Goal: Task Accomplishment & Management: Use online tool/utility

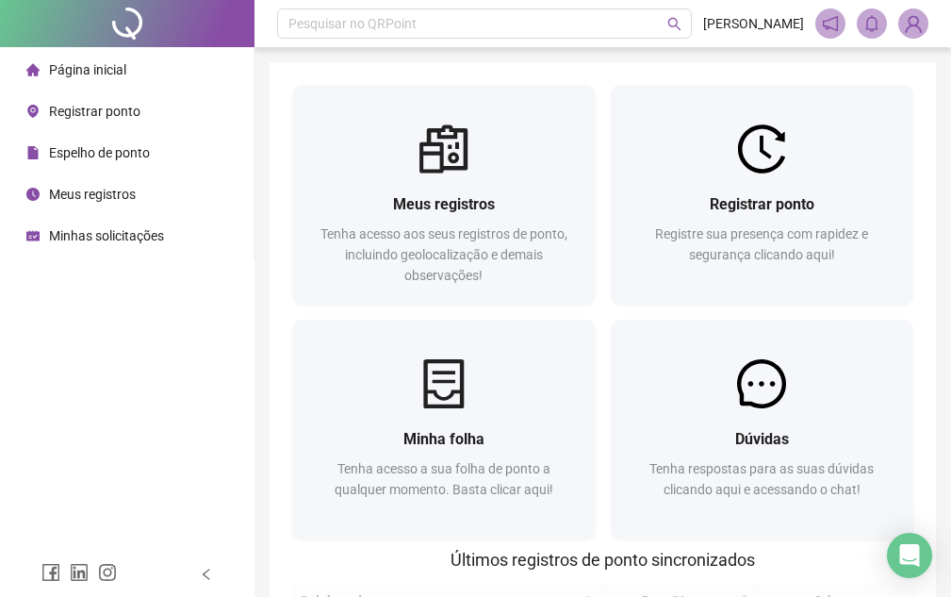
click at [85, 112] on span "Registrar ponto" at bounding box center [94, 111] width 91 height 15
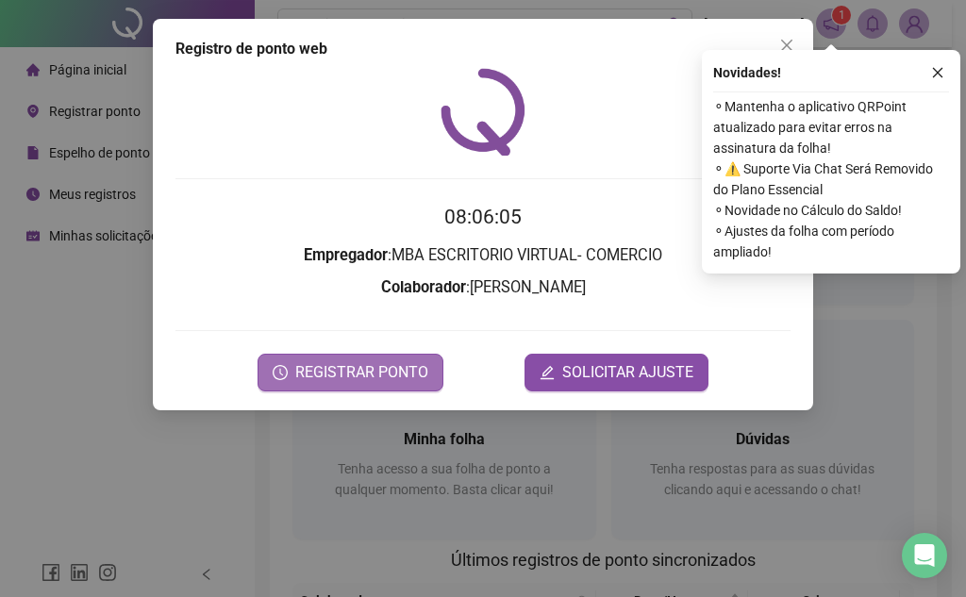
click at [372, 369] on span "REGISTRAR PONTO" at bounding box center [361, 372] width 133 height 23
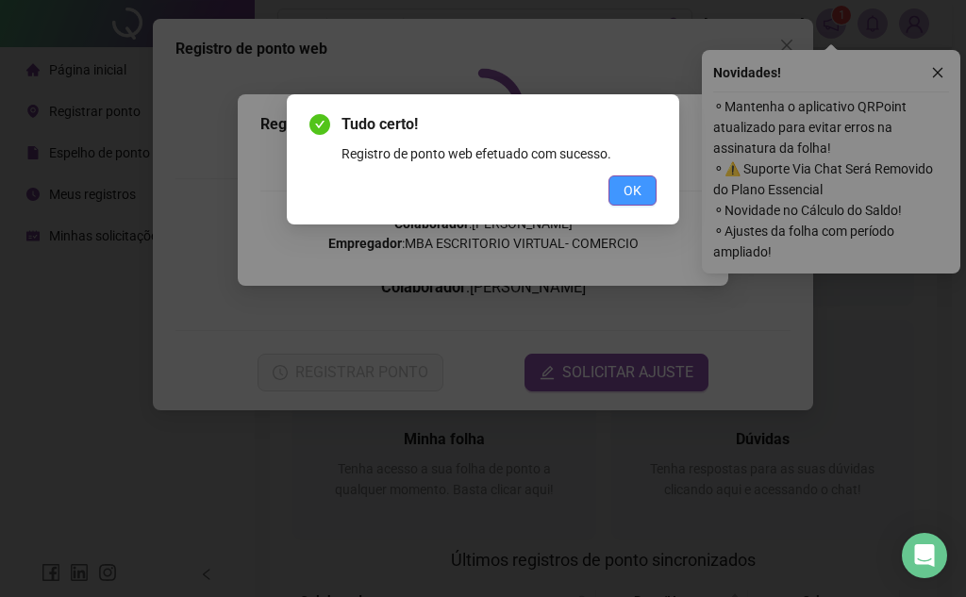
click at [637, 191] on span "OK" at bounding box center [632, 190] width 18 height 21
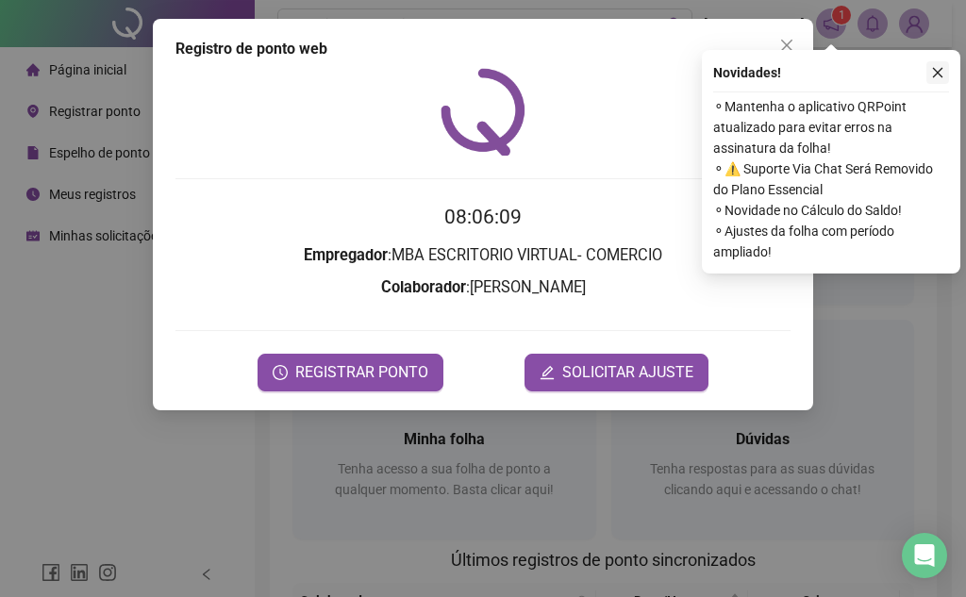
click at [935, 79] on button "button" at bounding box center [937, 72] width 23 height 23
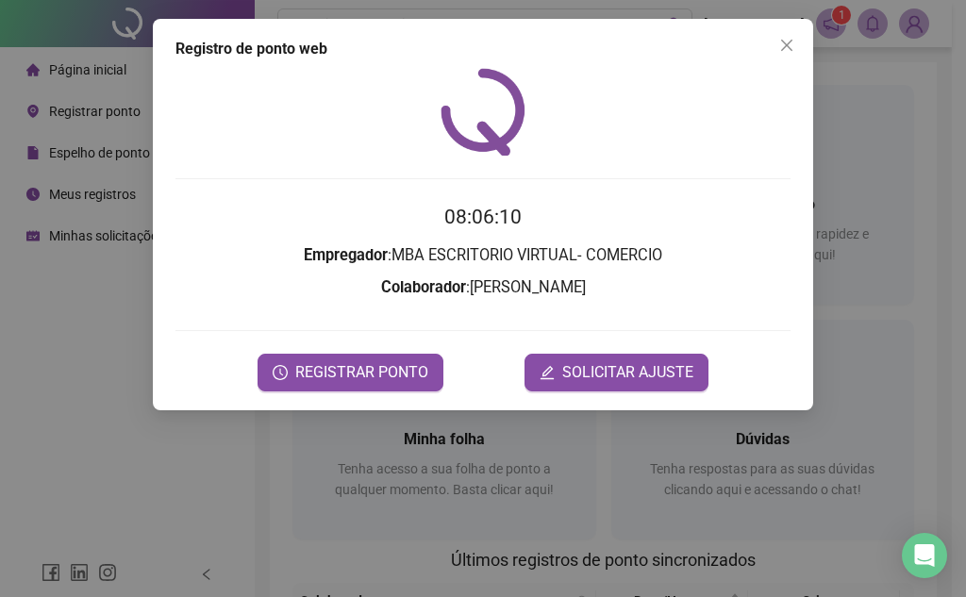
click at [786, 42] on icon "close" at bounding box center [786, 45] width 15 height 15
